Goal: Check status: Check status

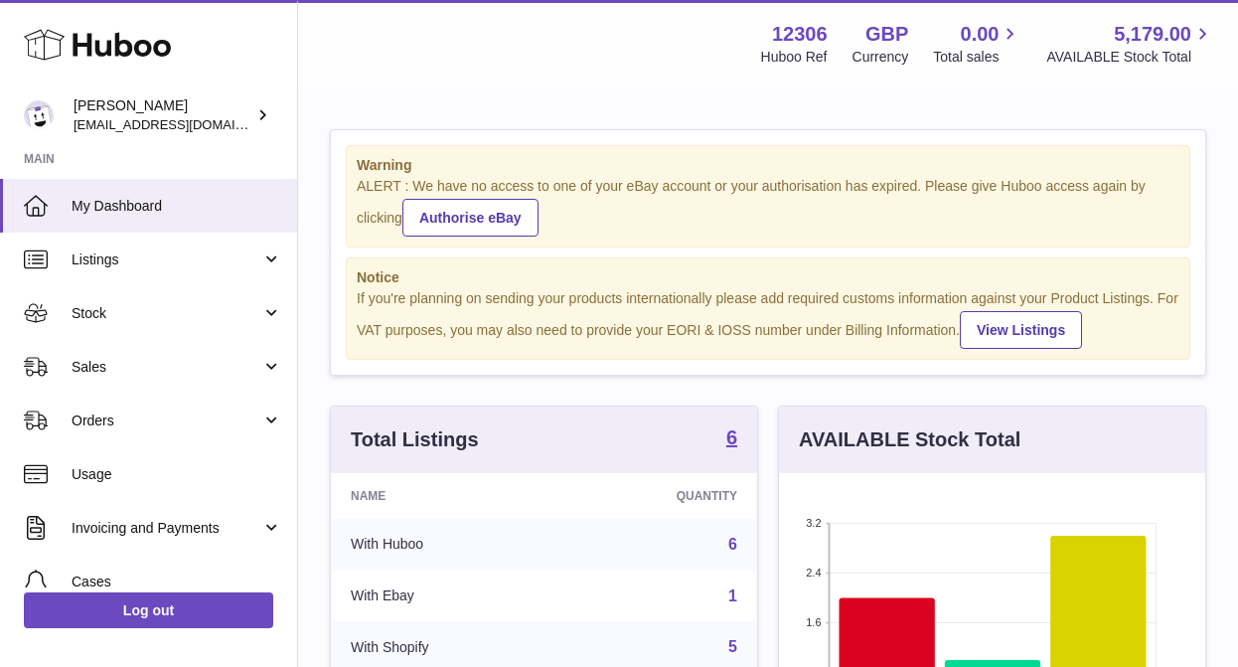
scroll to position [310, 426]
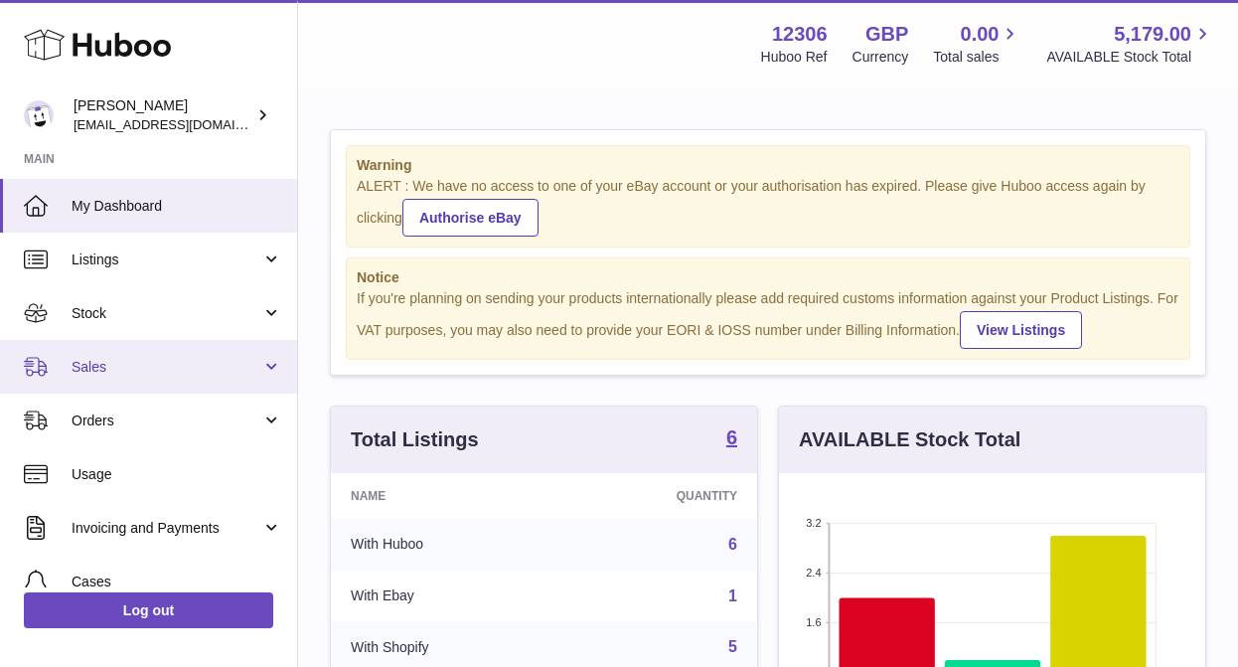
click at [132, 364] on span "Sales" at bounding box center [167, 367] width 190 height 19
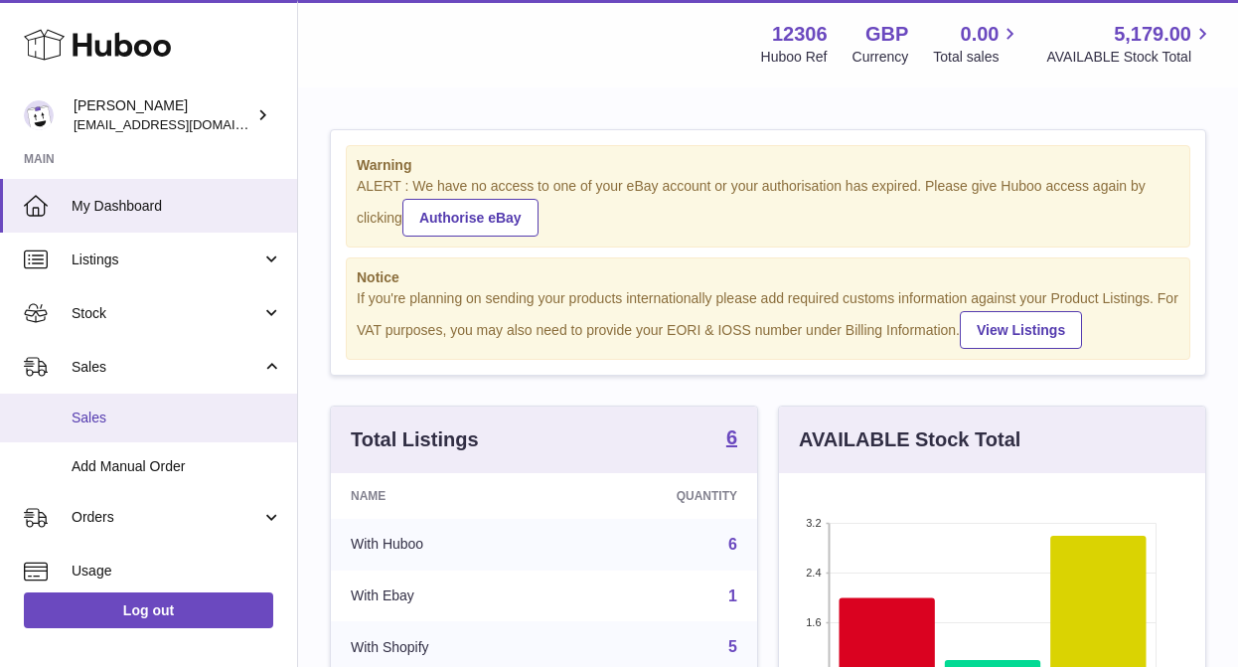
click at [127, 423] on span "Sales" at bounding box center [177, 417] width 211 height 19
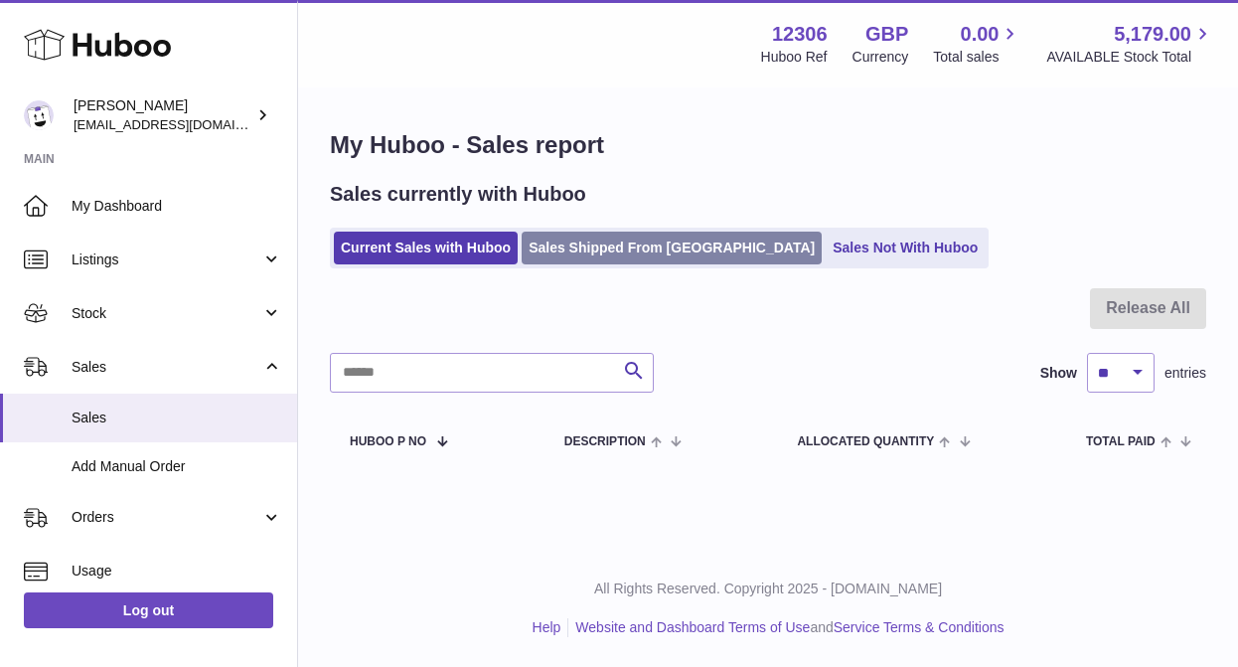
click at [628, 255] on link "Sales Shipped From [GEOGRAPHIC_DATA]" at bounding box center [672, 248] width 300 height 33
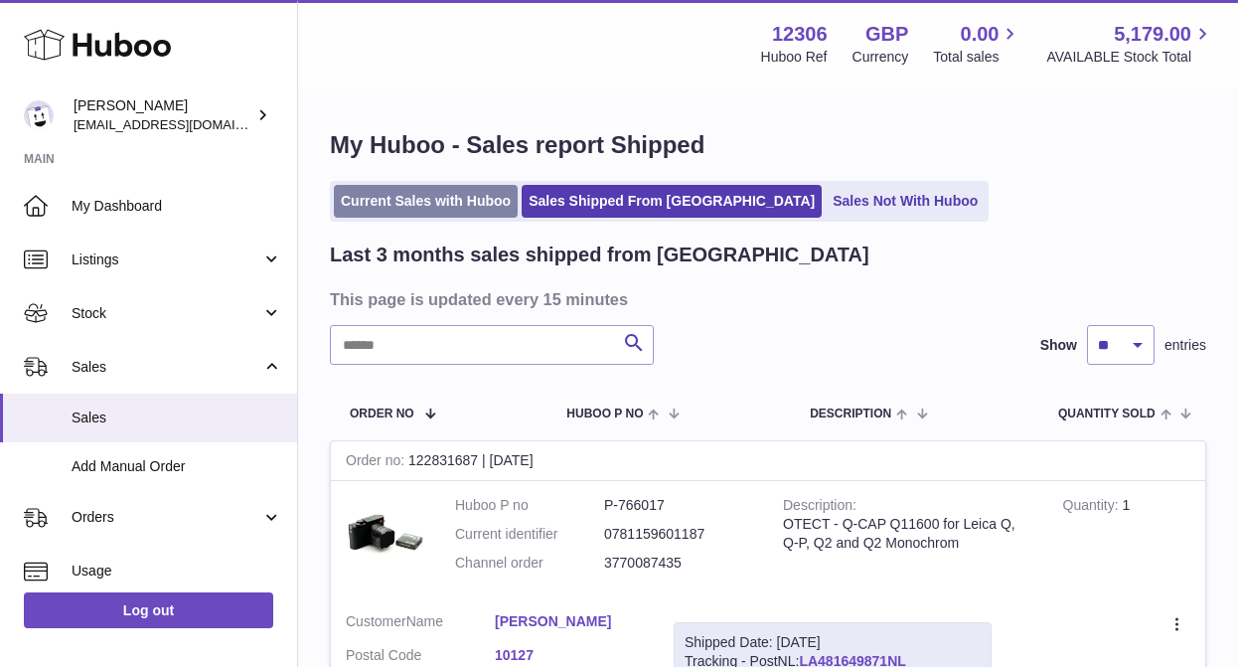
click at [397, 194] on link "Current Sales with Huboo" at bounding box center [426, 201] width 184 height 33
